Goal: Obtain resource: Obtain resource

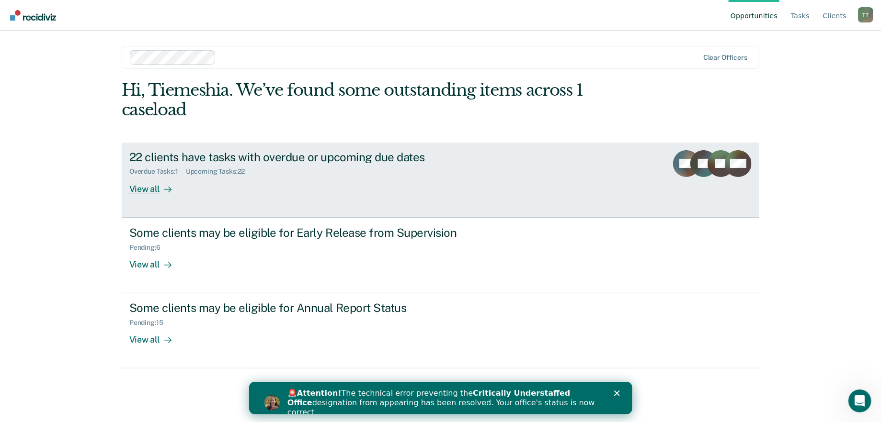
click at [281, 186] on div "22 clients have tasks with overdue or upcoming due dates Overdue Tasks : 1 Upco…" at bounding box center [308, 172] width 359 height 44
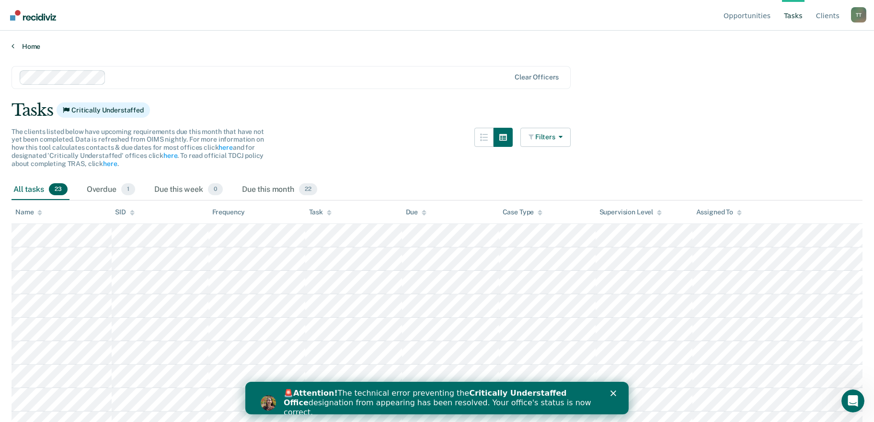
click at [35, 49] on link "Home" at bounding box center [436, 46] width 851 height 9
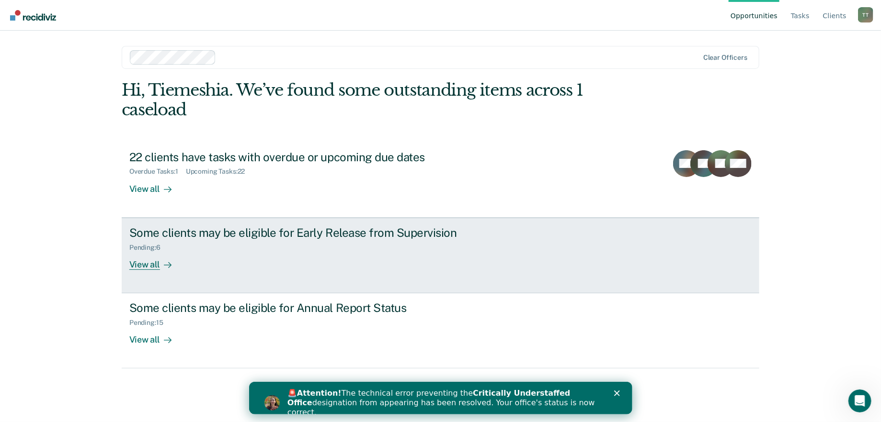
click at [347, 268] on div "Some clients may be eligible for Early Release from Supervision Pending : 6 Vie…" at bounding box center [308, 248] width 359 height 44
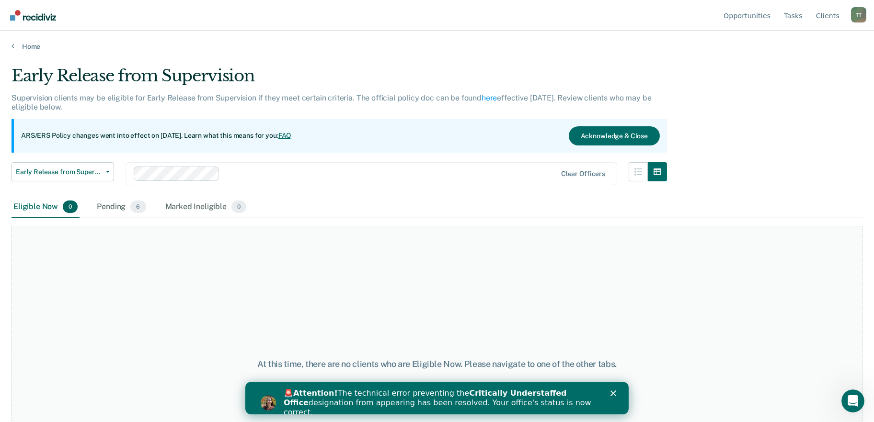
click at [610, 388] on div "🚨 Attention! The technical error preventing the Critically Understaffed Office …" at bounding box center [448, 403] width 330 height 34
click at [616, 392] on div "Close" at bounding box center [615, 394] width 10 height 6
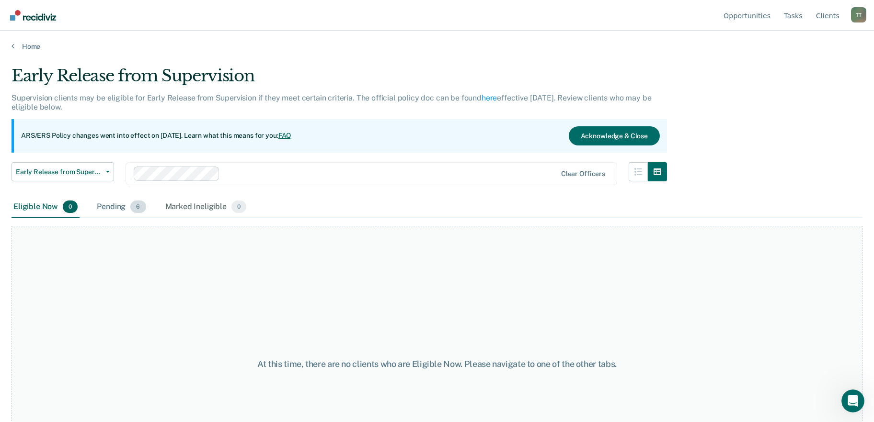
click at [127, 199] on div "Pending 6" at bounding box center [121, 207] width 53 height 21
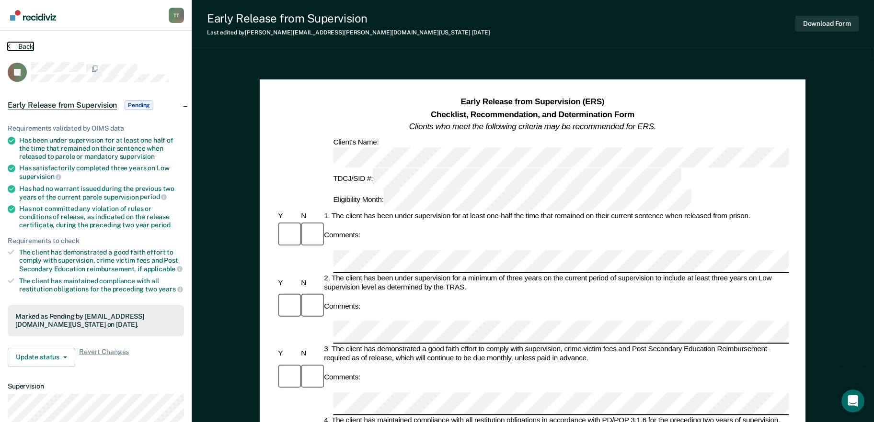
click at [31, 45] on button "Back" at bounding box center [21, 46] width 26 height 9
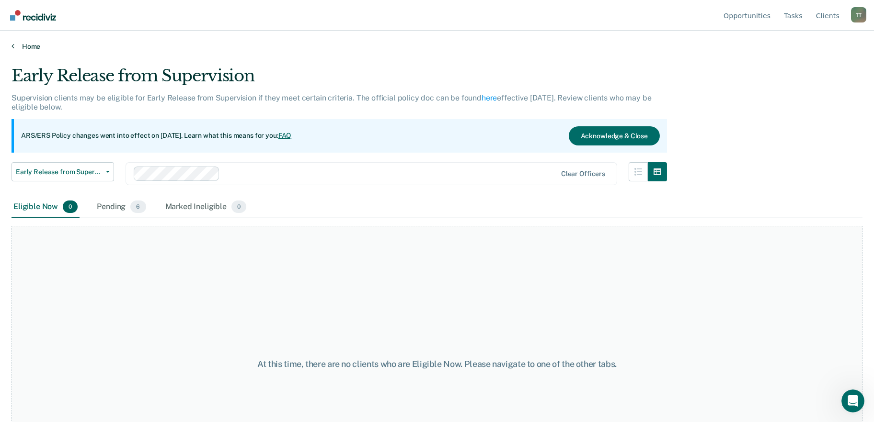
drag, startPoint x: 26, startPoint y: 57, endPoint x: 26, endPoint y: 50, distance: 7.7
click at [26, 57] on main "Early Release from Supervision Supervision clients may be eligible for Early Re…" at bounding box center [437, 235] width 874 height 369
click at [26, 49] on link "Home" at bounding box center [436, 46] width 851 height 9
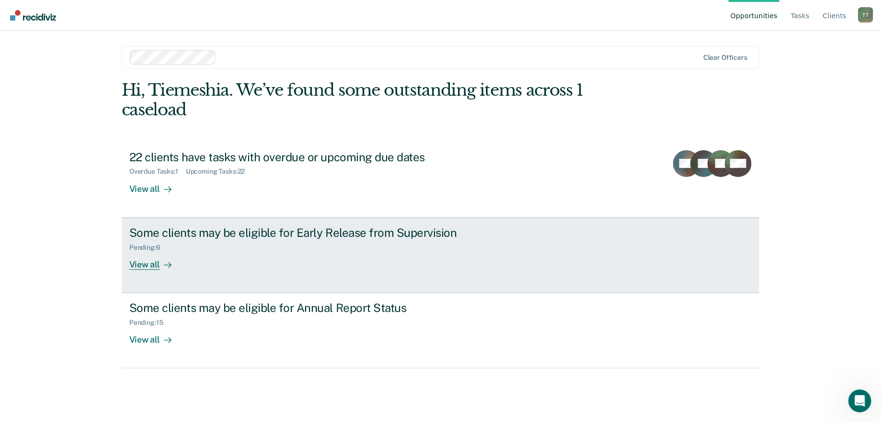
click at [240, 259] on div "Some clients may be eligible for Early Release from Supervision Pending : 6 Vie…" at bounding box center [308, 248] width 359 height 44
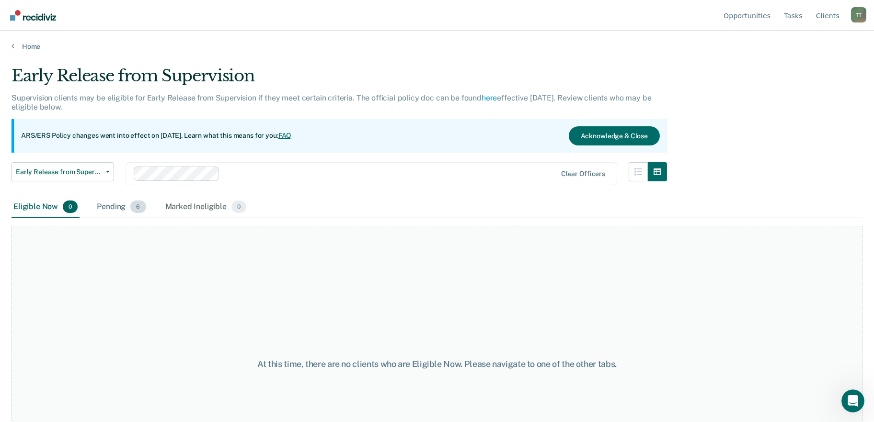
click at [123, 204] on div "Pending 6" at bounding box center [121, 207] width 53 height 21
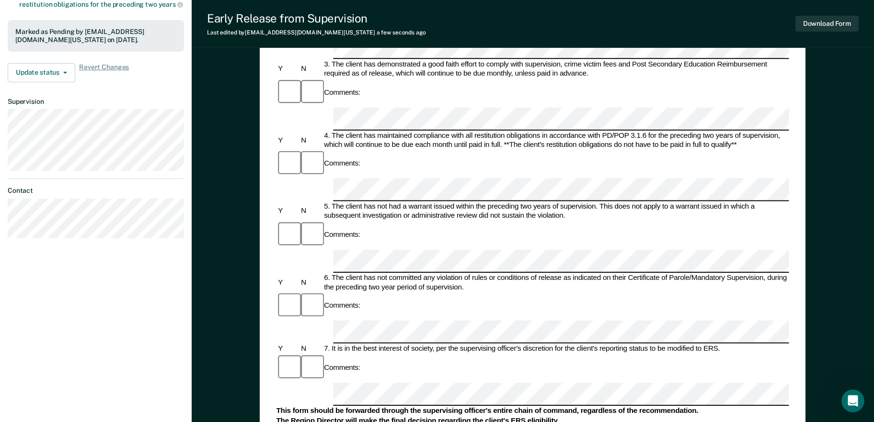
scroll to position [335, 0]
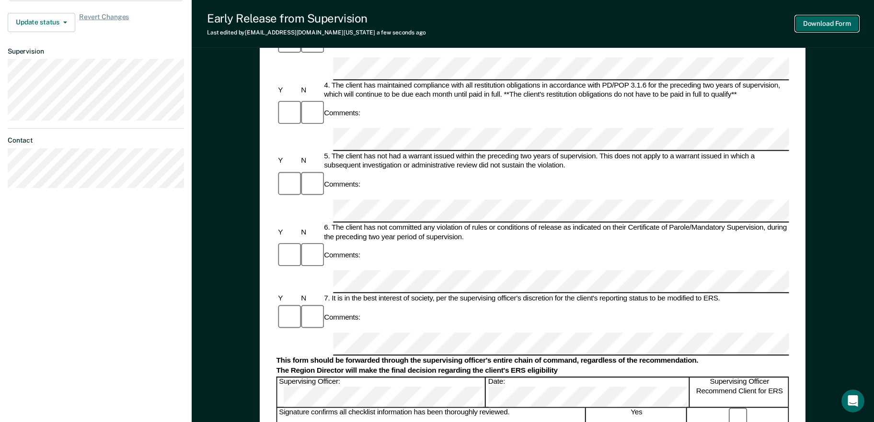
click at [828, 19] on button "Download Form" at bounding box center [826, 24] width 63 height 16
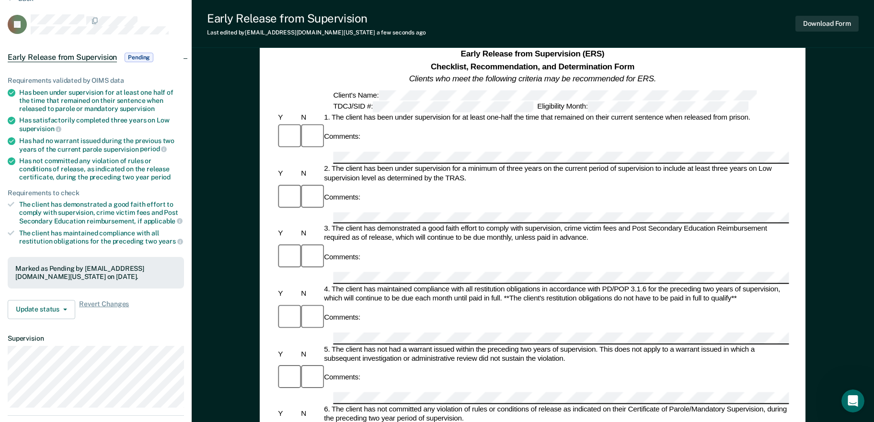
scroll to position [0, 0]
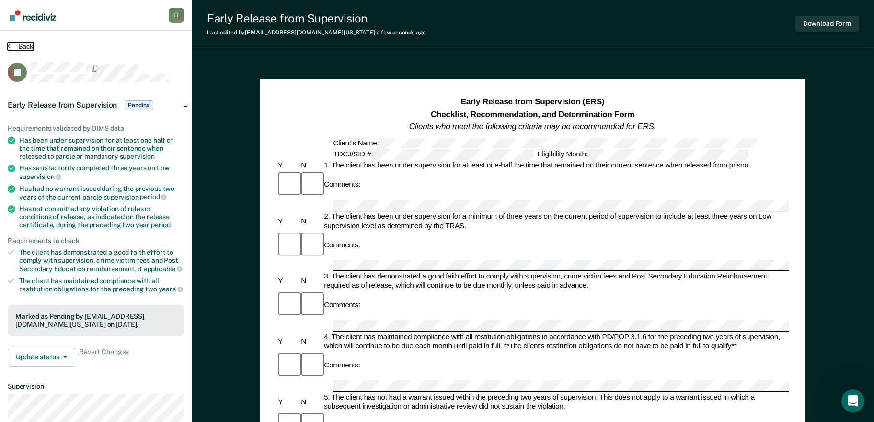
click at [8, 48] on icon at bounding box center [9, 46] width 3 height 8
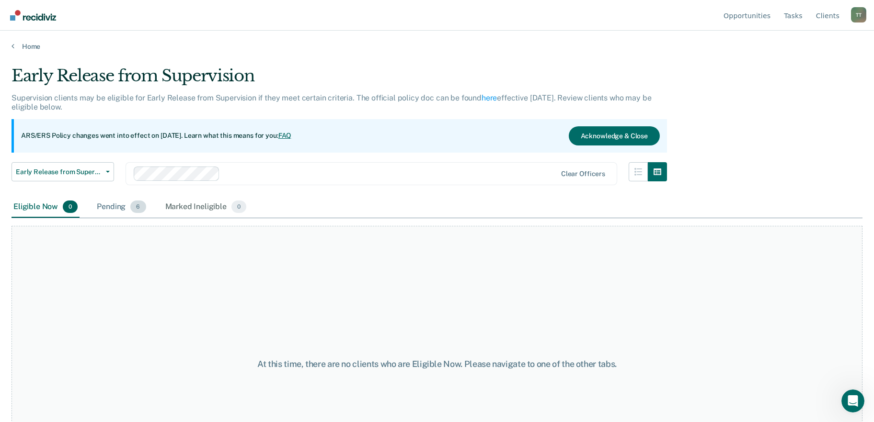
click at [104, 206] on div "Pending 6" at bounding box center [121, 207] width 53 height 21
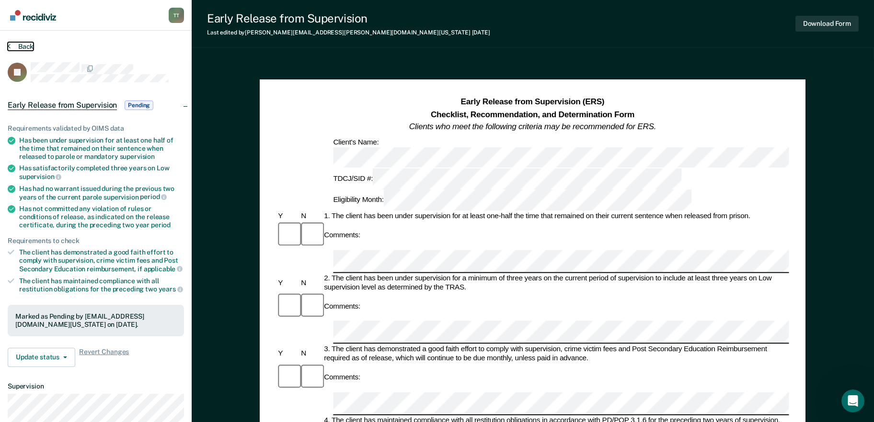
click at [24, 45] on button "Back" at bounding box center [21, 46] width 26 height 9
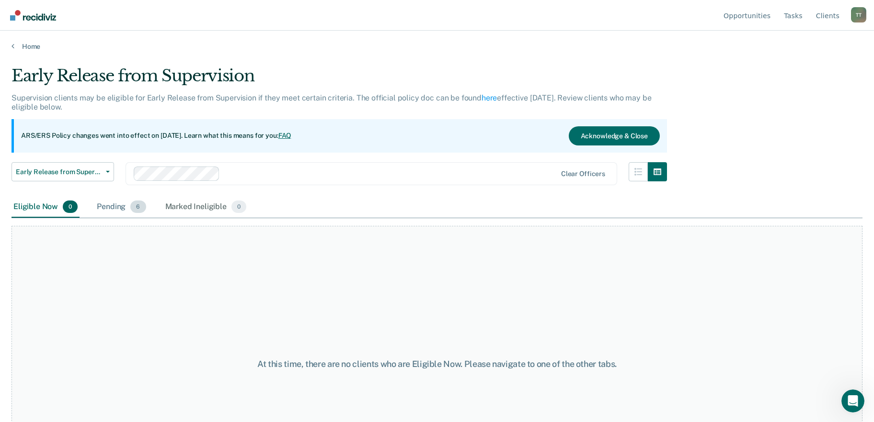
click at [114, 205] on div "Pending 6" at bounding box center [121, 207] width 53 height 21
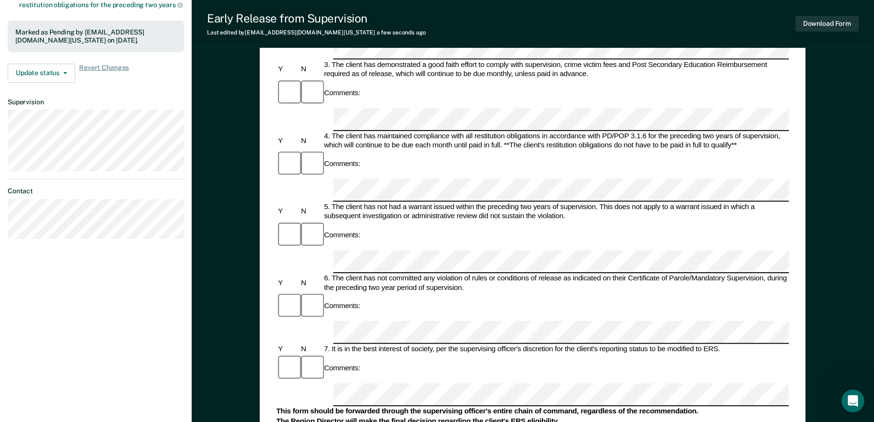
scroll to position [347, 0]
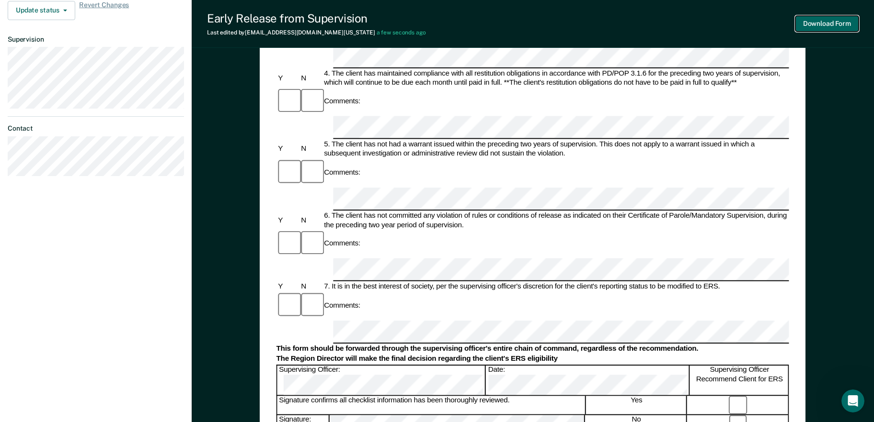
click at [831, 22] on button "Download Form" at bounding box center [826, 24] width 63 height 16
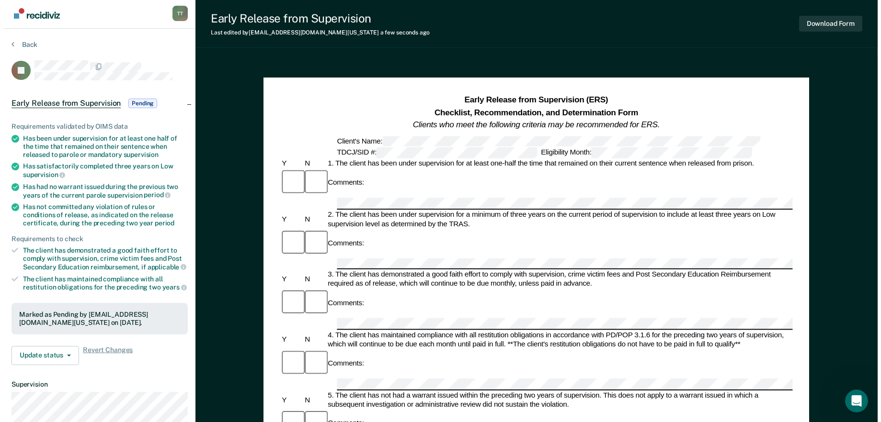
scroll to position [0, 0]
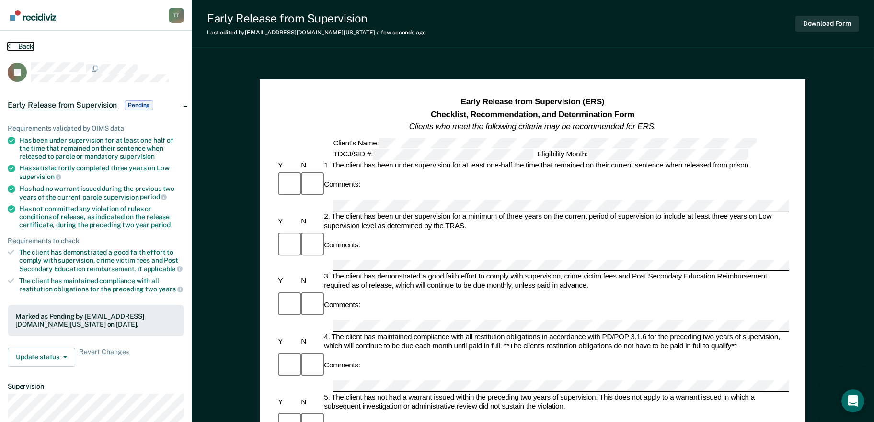
click at [23, 46] on button "Back" at bounding box center [21, 46] width 26 height 9
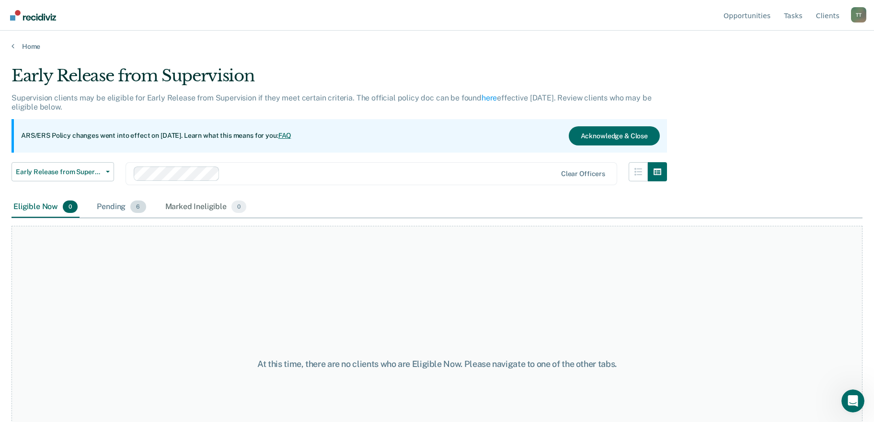
click at [119, 210] on div "Pending 6" at bounding box center [121, 207] width 53 height 21
